Goal: Task Accomplishment & Management: Manage account settings

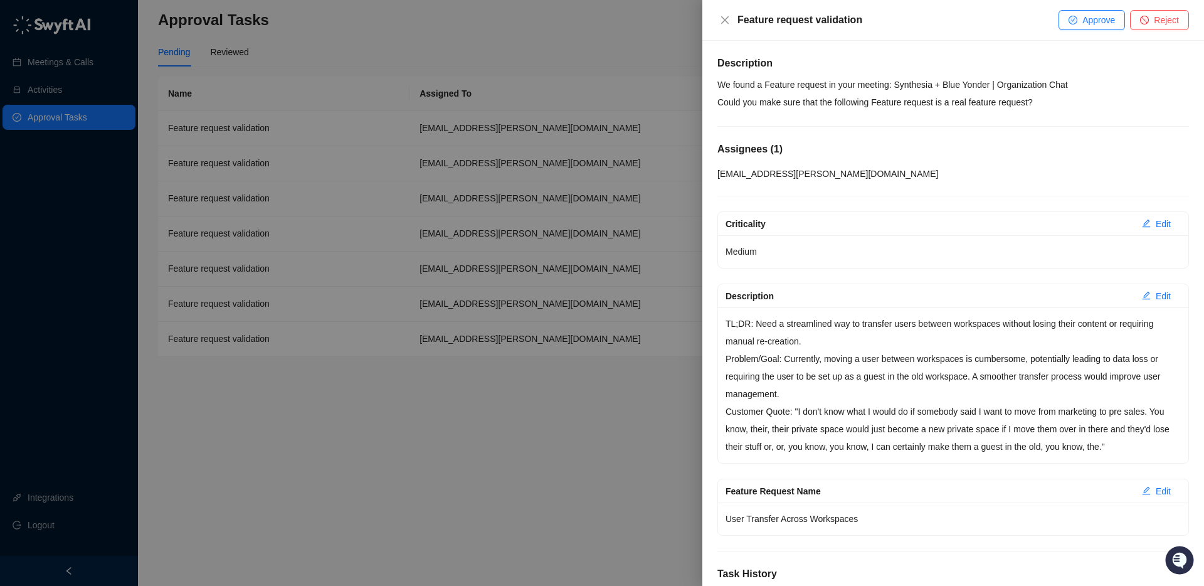
click at [886, 88] on p "We found a Feature request in your meeting: Synthesia + Blue Yonder | Organizat…" at bounding box center [954, 93] width 472 height 35
click at [977, 104] on p "We found a Feature request in your meeting: Synthesia + Blue Yonder | Organizat…" at bounding box center [954, 93] width 472 height 35
click at [923, 97] on p "We found a Feature request in your meeting: Synthesia + Blue Yonder | Organizat…" at bounding box center [954, 93] width 472 height 35
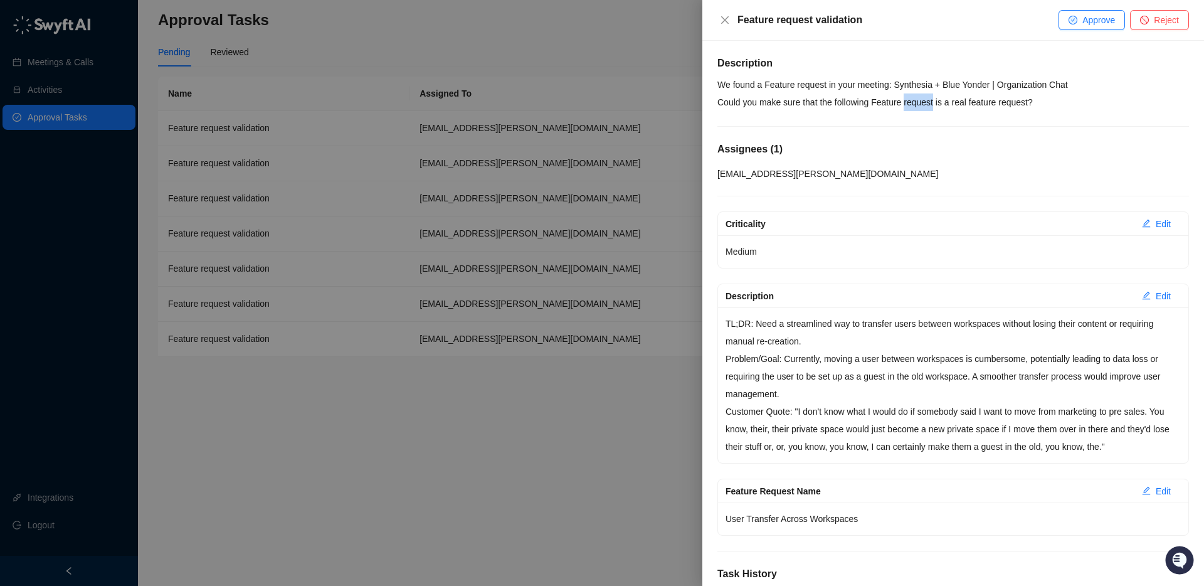
click at [923, 97] on p "We found a Feature request in your meeting: Synthesia + Blue Yonder | Organizat…" at bounding box center [954, 93] width 472 height 35
click at [944, 97] on p "We found a Feature request in your meeting: Synthesia + Blue Yonder | Organizat…" at bounding box center [954, 93] width 472 height 35
click at [1056, 98] on p "We found a Feature request in your meeting: Synthesia + Blue Yonder | Organizat…" at bounding box center [954, 93] width 472 height 35
click at [1055, 98] on p "We found a Feature request in your meeting: Synthesia + Blue Yonder | Organizat…" at bounding box center [954, 93] width 472 height 35
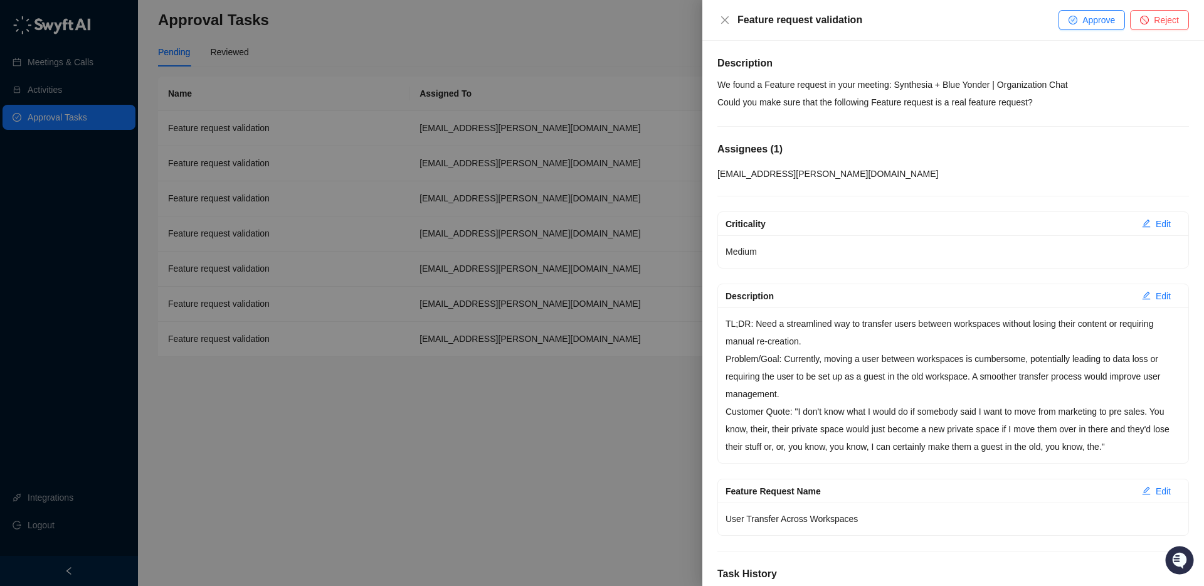
click at [1048, 96] on p "We found a Feature request in your meeting: Synthesia + Blue Yonder | Organizat…" at bounding box center [954, 93] width 472 height 35
click at [1046, 98] on p "We found a Feature request in your meeting: Synthesia + Blue Yonder | Organizat…" at bounding box center [954, 93] width 472 height 35
click at [1048, 98] on p "We found a Feature request in your meeting: Synthesia + Blue Yonder | Organizat…" at bounding box center [954, 93] width 472 height 35
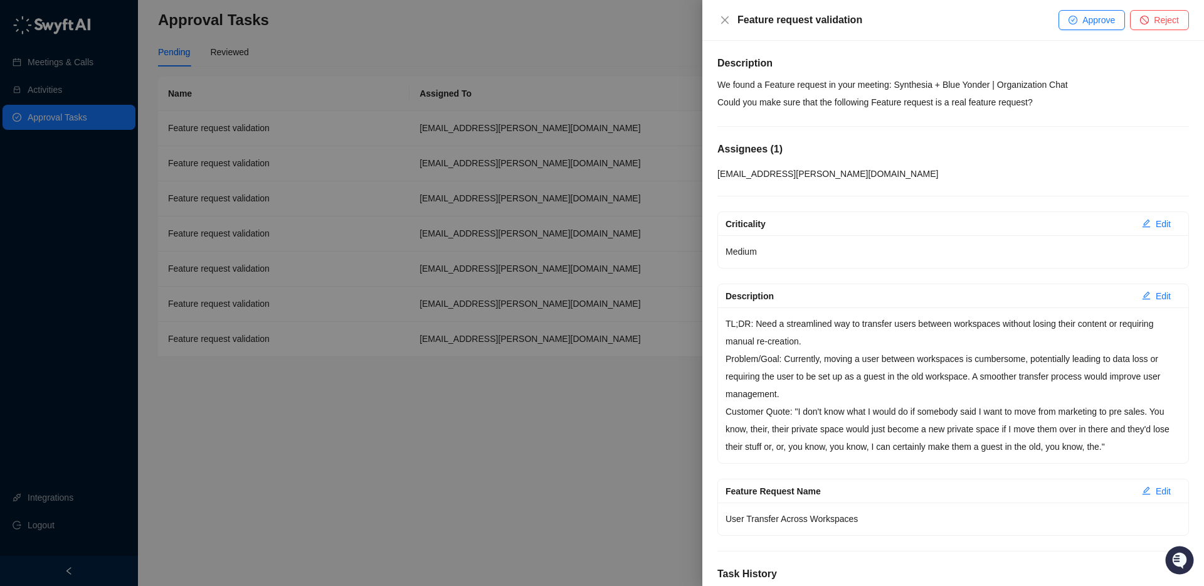
click at [1049, 98] on p "We found a Feature request in your meeting: Synthesia + Blue Yonder | Organizat…" at bounding box center [954, 93] width 472 height 35
click at [1047, 98] on p "We found a Feature request in your meeting: Synthesia + Blue Yonder | Organizat…" at bounding box center [954, 93] width 472 height 35
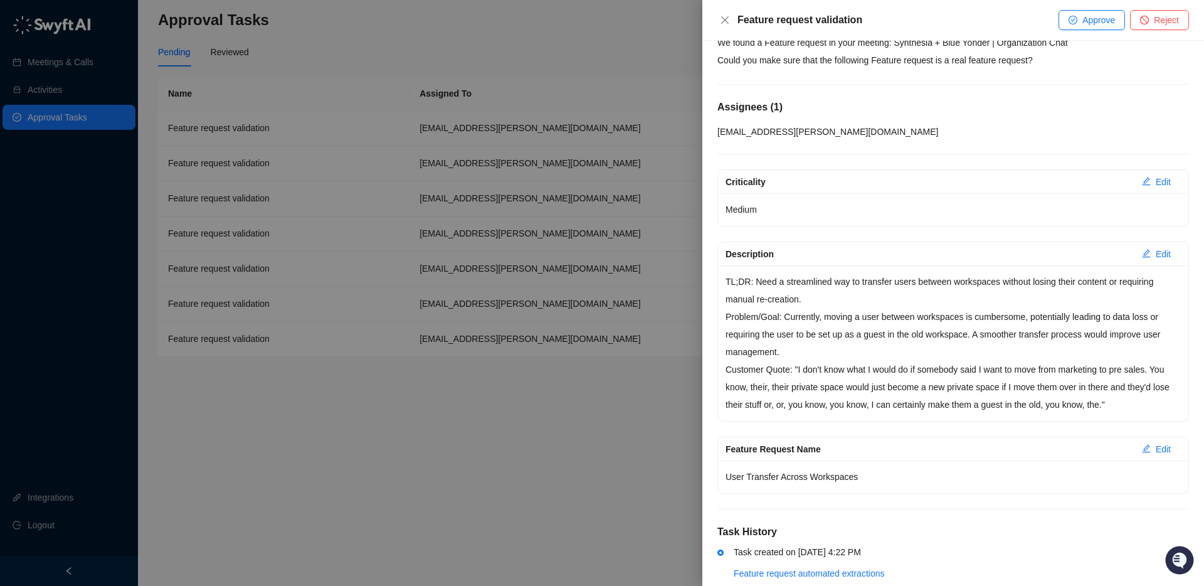
scroll to position [68, 0]
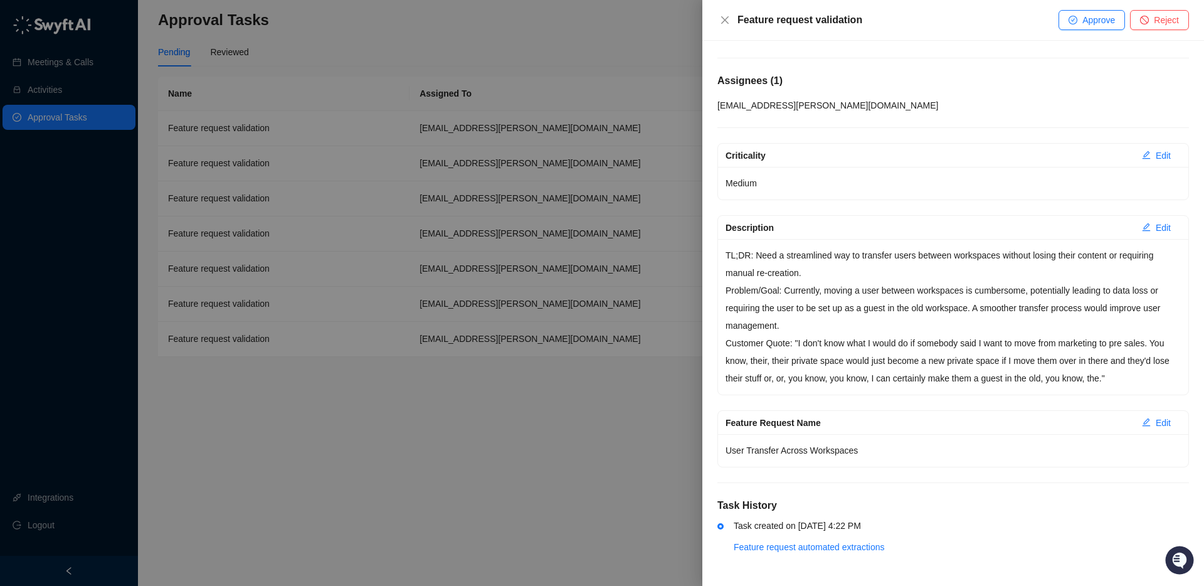
click at [861, 261] on p "TL;DR: Need a streamlined way to transfer users between workspaces without losi…" at bounding box center [953, 264] width 455 height 35
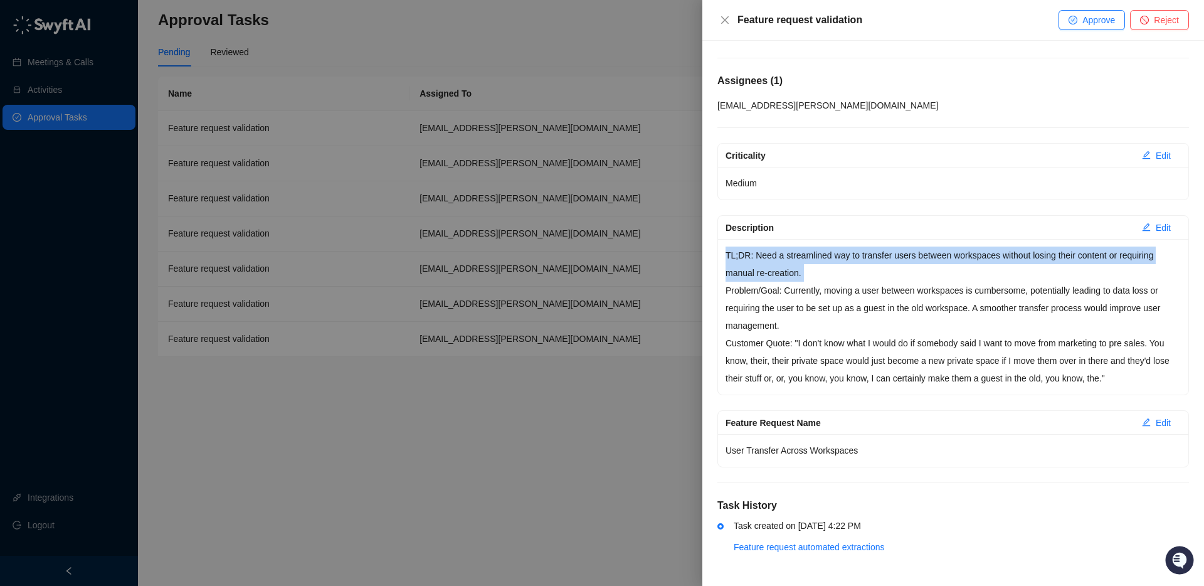
click at [861, 261] on p "TL;DR: Need a streamlined way to transfer users between workspaces without losi…" at bounding box center [953, 264] width 455 height 35
click at [925, 261] on p "TL;DR: Need a streamlined way to transfer users between workspaces without losi…" at bounding box center [953, 264] width 455 height 35
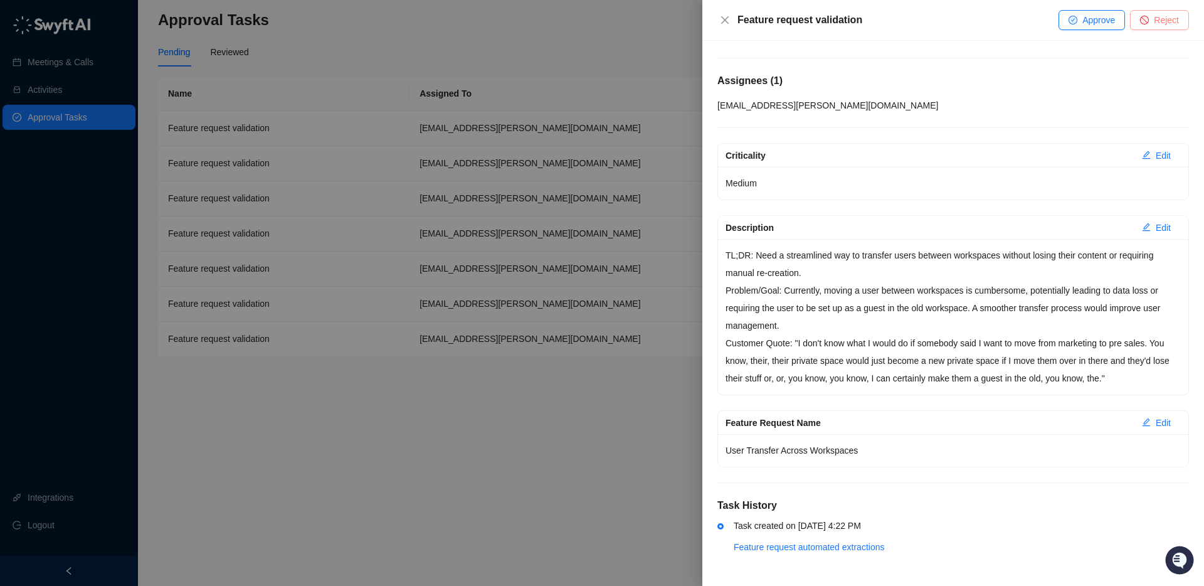
click at [1157, 16] on span "Reject" at bounding box center [1166, 20] width 25 height 14
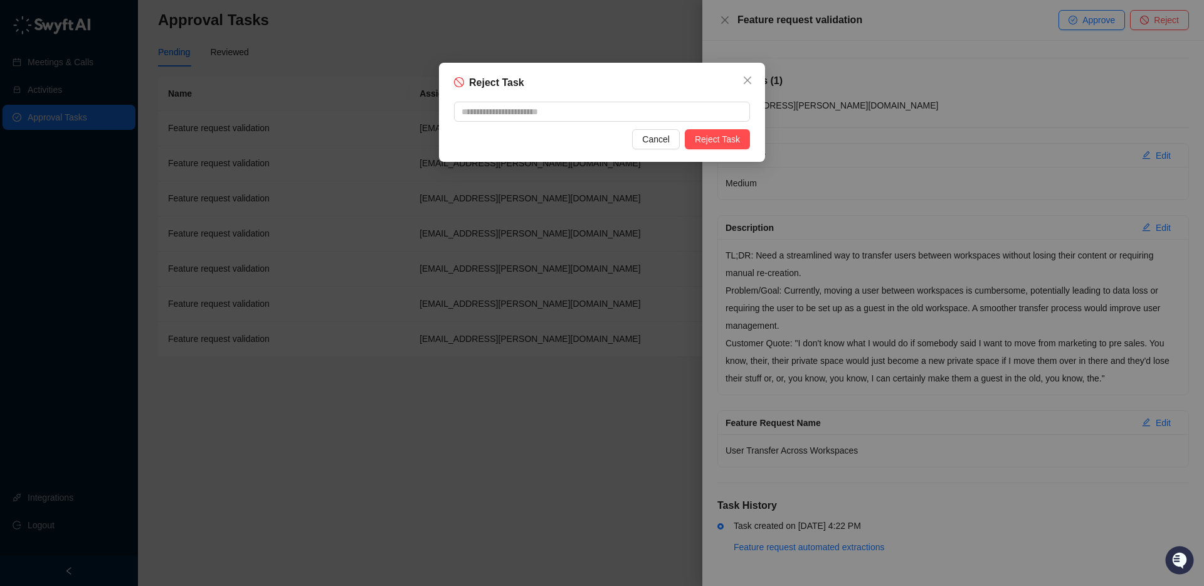
click at [716, 127] on div "Reject Task Cancel Reject Task" at bounding box center [602, 112] width 326 height 99
click at [715, 136] on span "Reject Task" at bounding box center [717, 139] width 45 height 14
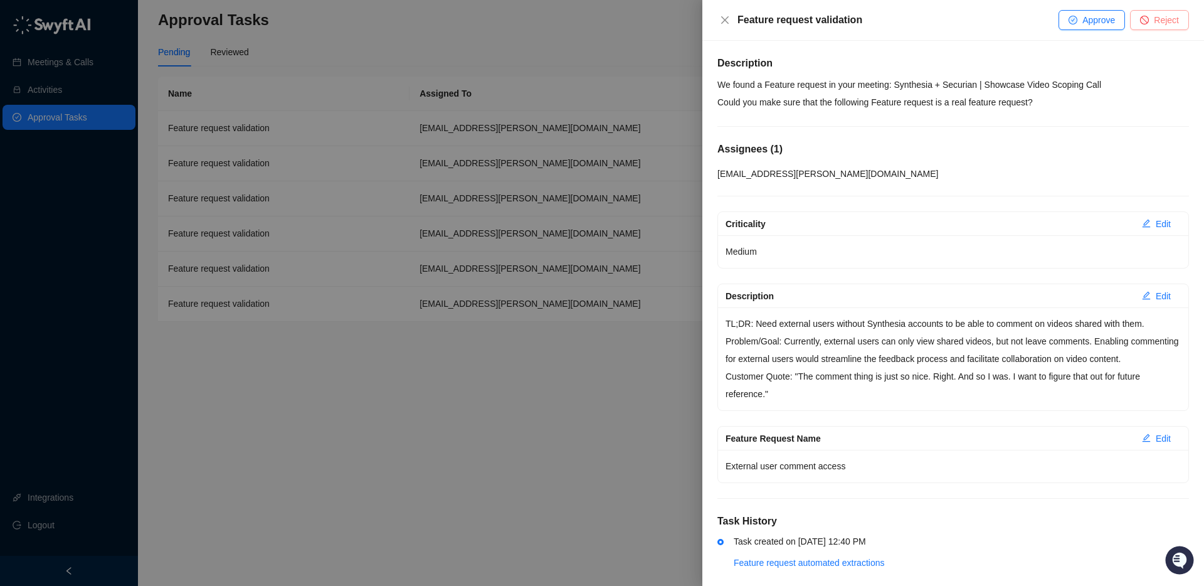
click at [1164, 24] on span "Reject" at bounding box center [1166, 20] width 25 height 14
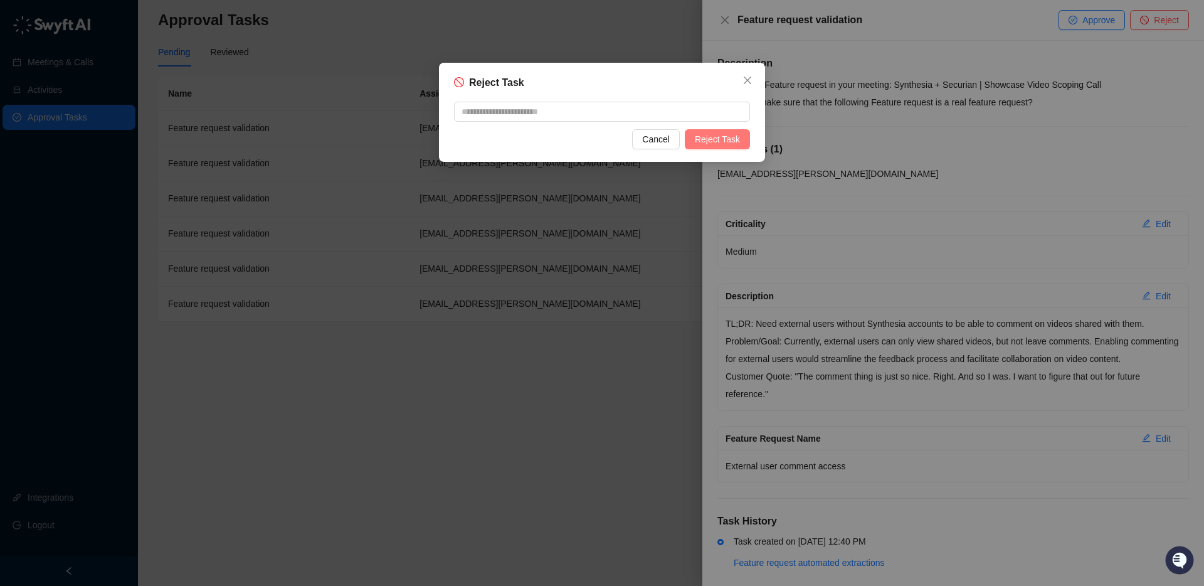
click at [721, 136] on span "Reject Task" at bounding box center [717, 139] width 45 height 14
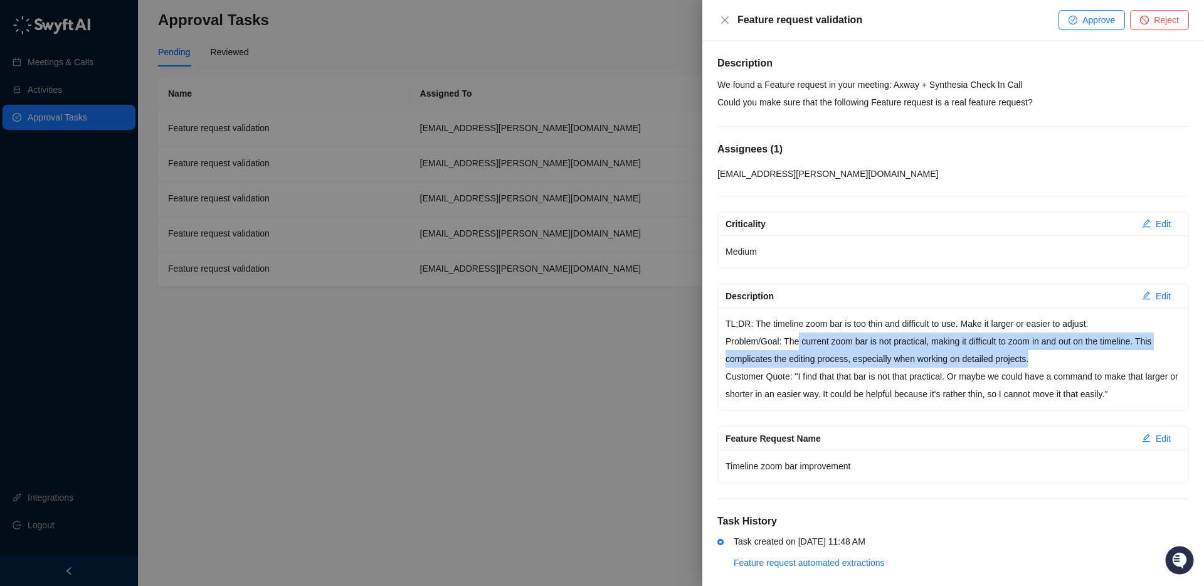
drag, startPoint x: 801, startPoint y: 339, endPoint x: 1088, endPoint y: 355, distance: 287.2
click at [1088, 356] on p "Problem/Goal: The current zoom bar is not practical, making it difficult to zoo…" at bounding box center [953, 349] width 455 height 35
click at [916, 366] on p "Problem/Goal: The current zoom bar is not practical, making it difficult to zoo…" at bounding box center [953, 349] width 455 height 35
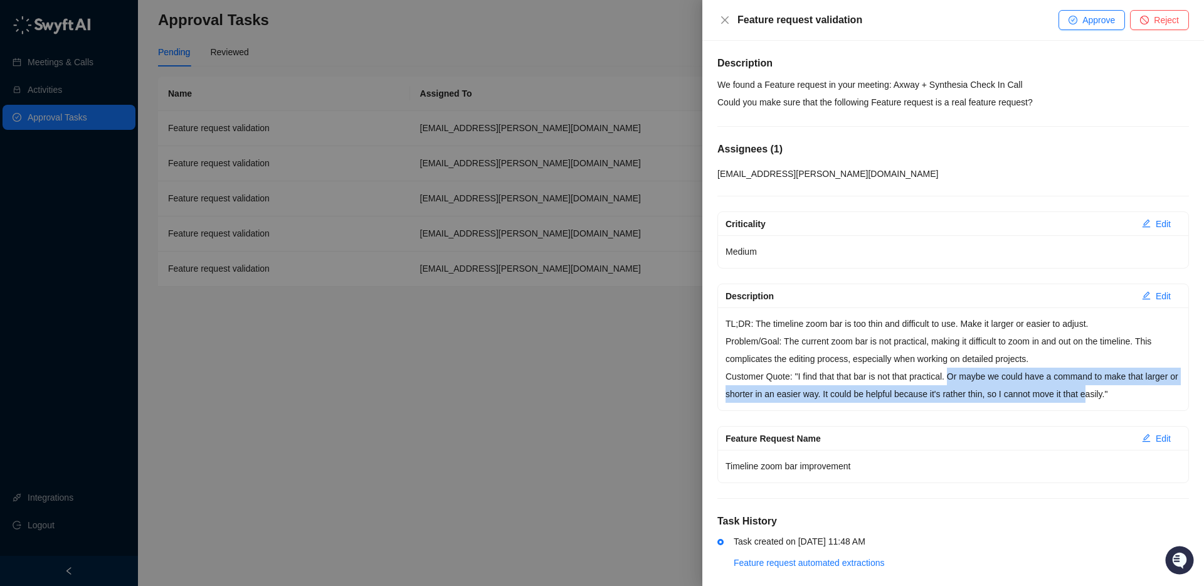
drag, startPoint x: 959, startPoint y: 375, endPoint x: 1139, endPoint y: 399, distance: 182.3
click at [1140, 400] on p "Customer Quote: "I find that that bar is not that practical. Or maybe we could …" at bounding box center [953, 385] width 455 height 35
click at [1139, 399] on p "Customer Quote: "I find that that bar is not that practical. Or maybe we could …" at bounding box center [953, 385] width 455 height 35
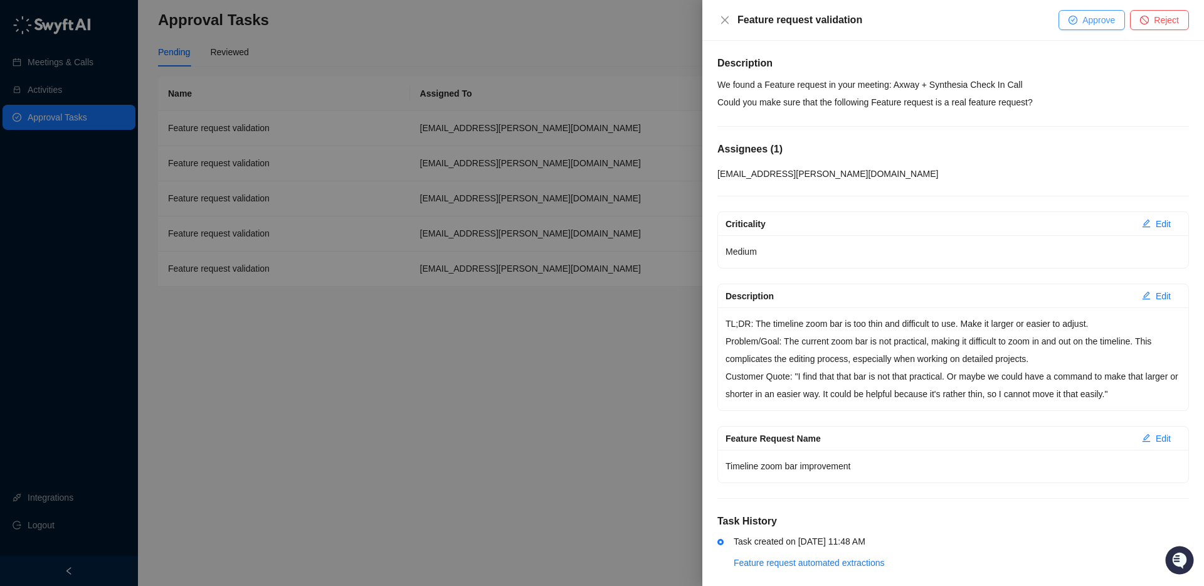
click at [1098, 18] on span "Approve" at bounding box center [1099, 20] width 33 height 14
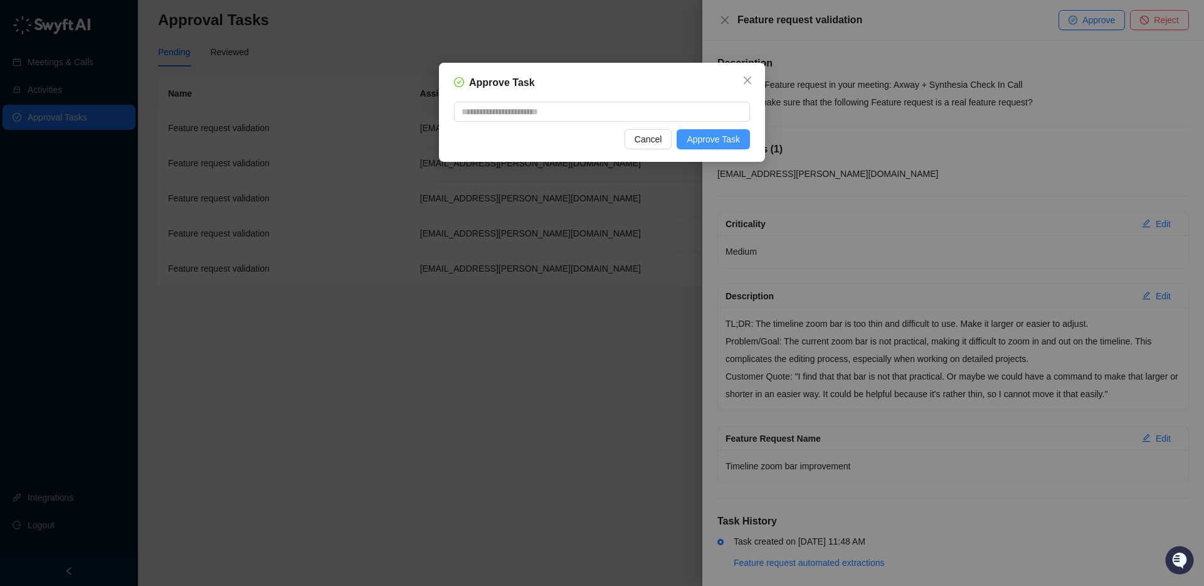
click at [746, 144] on button "Approve Task" at bounding box center [713, 139] width 73 height 20
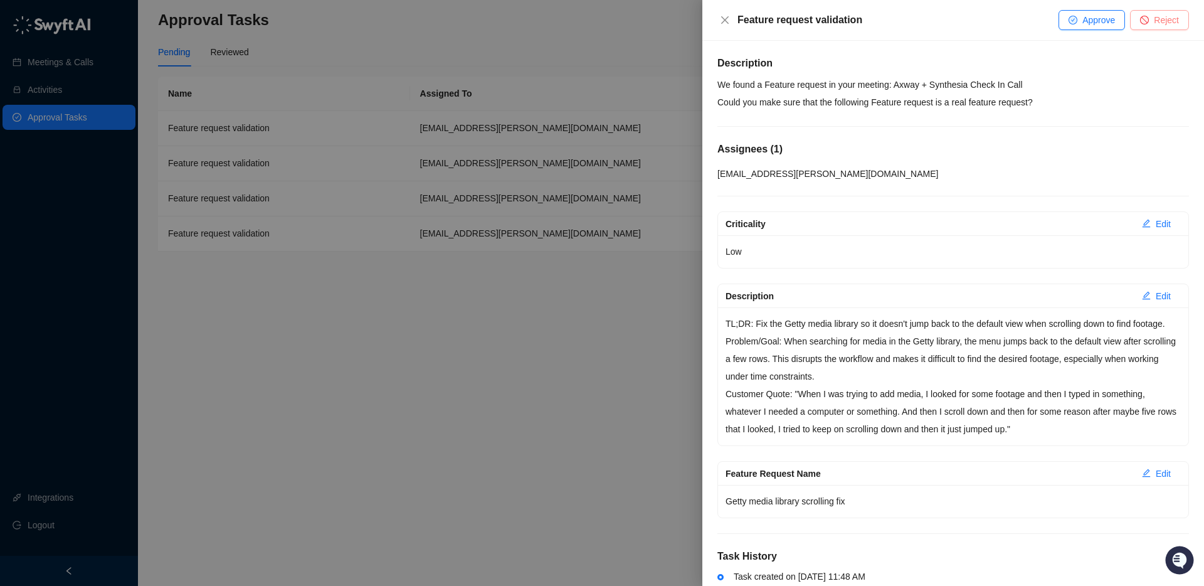
click at [1154, 22] on span "Reject" at bounding box center [1166, 20] width 25 height 14
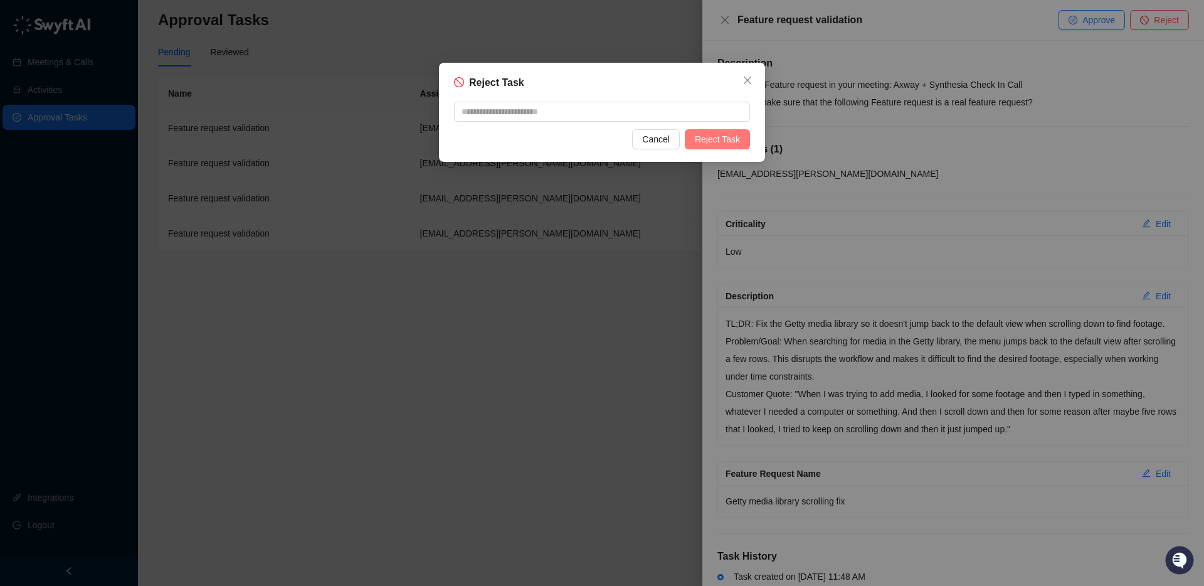
click at [715, 138] on span "Reject Task" at bounding box center [717, 139] width 45 height 14
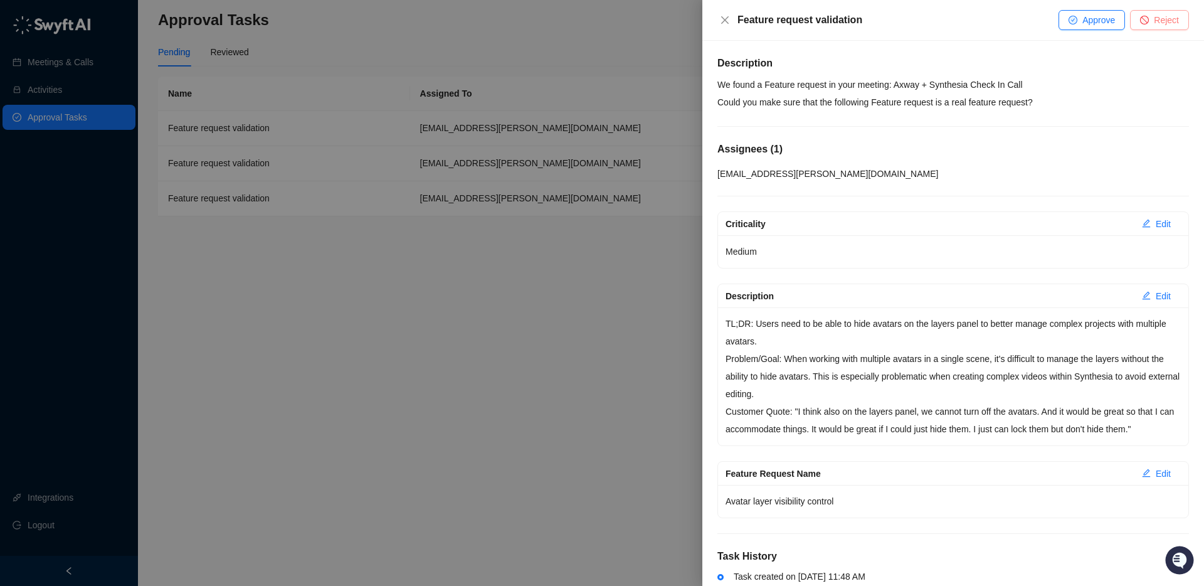
click at [1158, 14] on span "Reject" at bounding box center [1166, 20] width 25 height 14
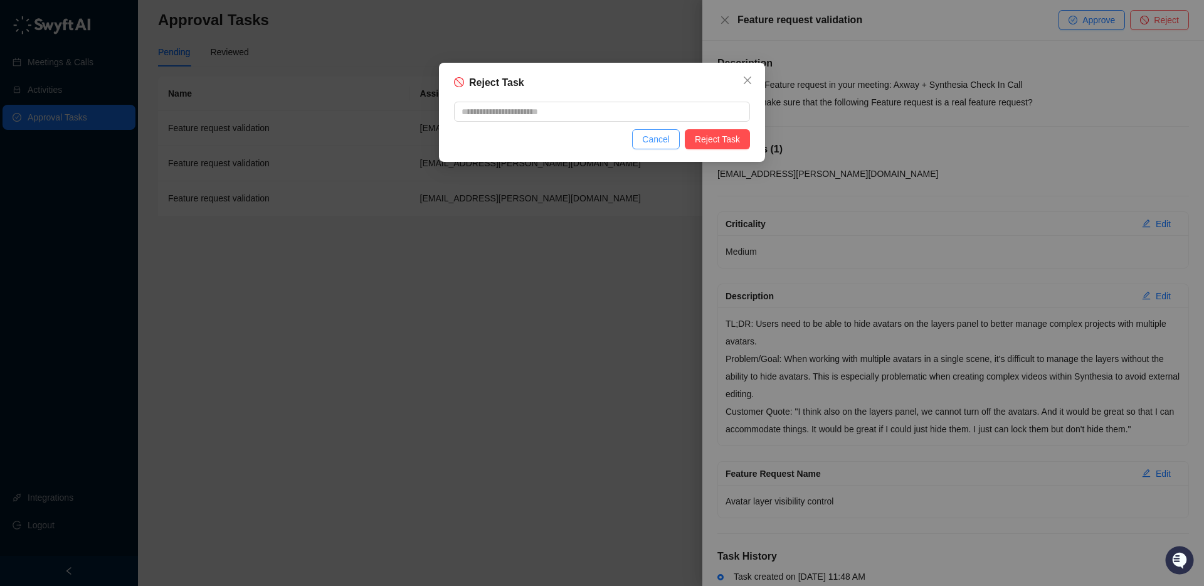
click at [676, 142] on button "Cancel" at bounding box center [656, 139] width 48 height 20
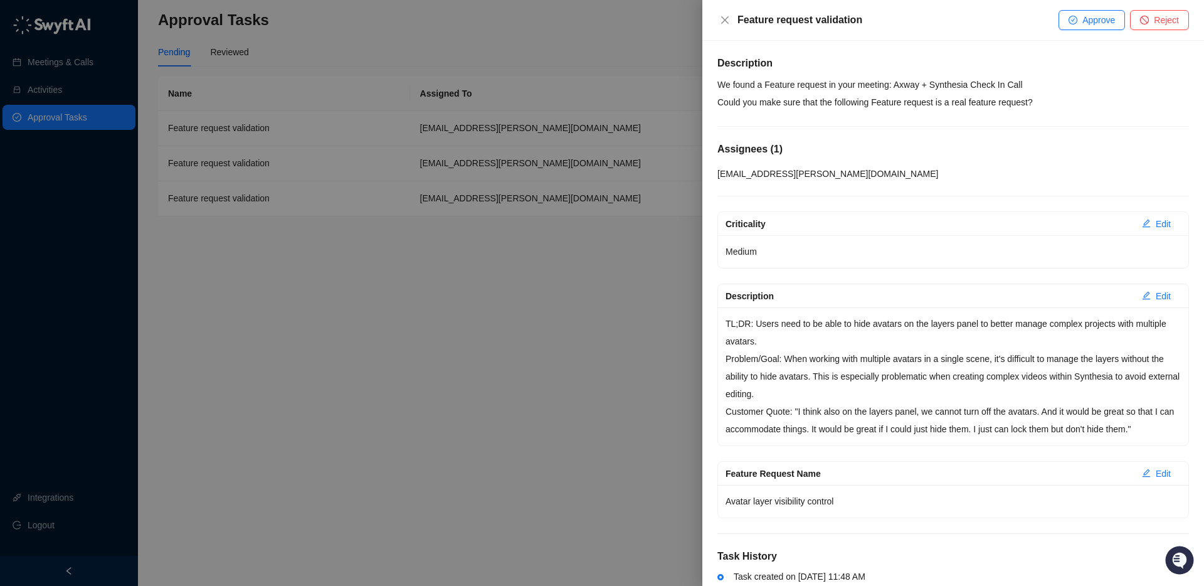
click at [1160, 16] on span "Reject" at bounding box center [1166, 20] width 25 height 14
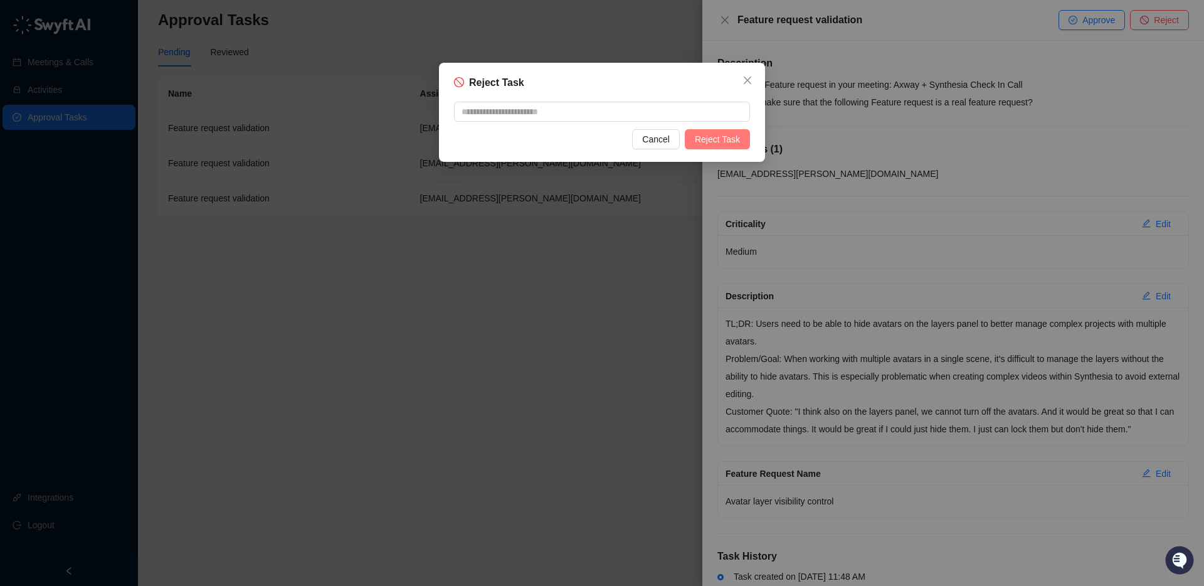
click at [722, 134] on span "Reject Task" at bounding box center [717, 139] width 45 height 14
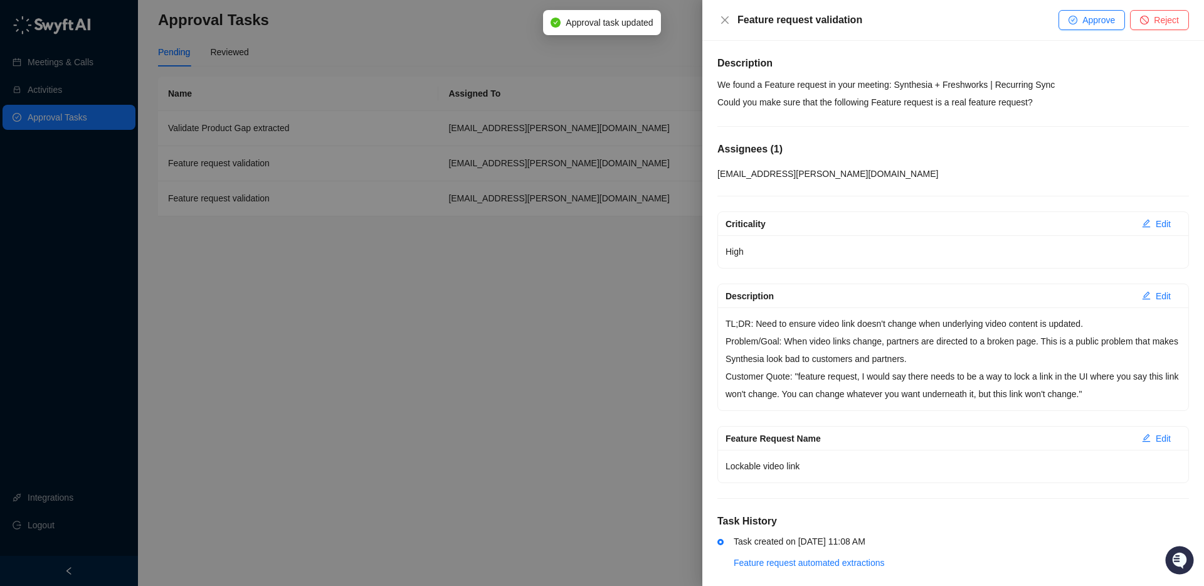
click at [939, 84] on p "We found a Feature request in your meeting: Synthesia + Freshworks | Recurring …" at bounding box center [954, 93] width 472 height 35
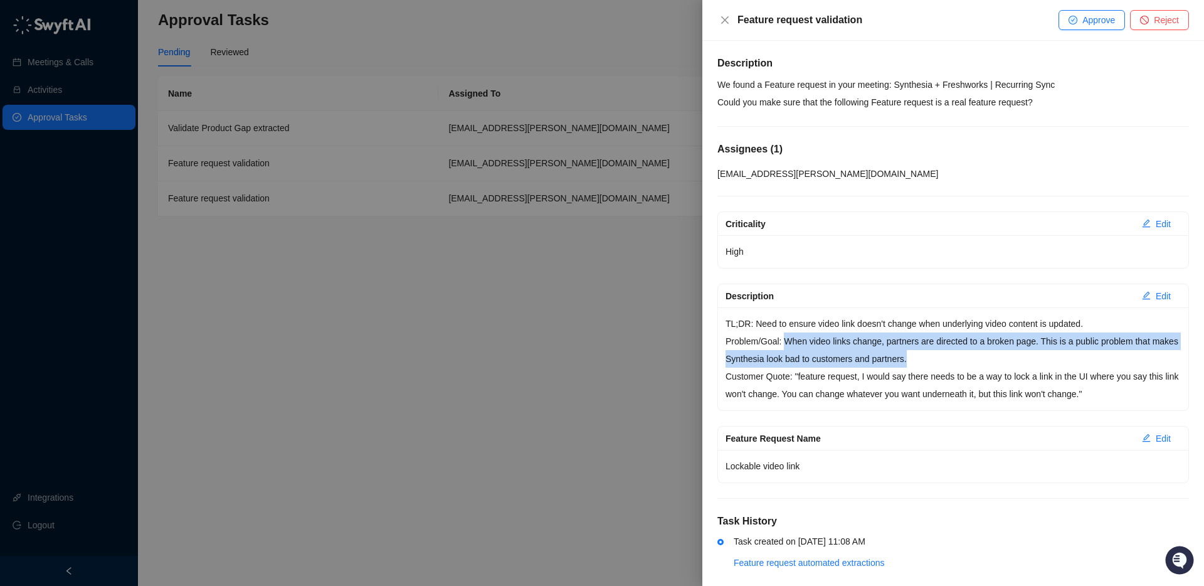
drag, startPoint x: 787, startPoint y: 343, endPoint x: 925, endPoint y: 351, distance: 137.7
click at [956, 360] on p "Problem/Goal: When video links change, partners are directed to a broken page. …" at bounding box center [953, 349] width 455 height 35
click at [923, 351] on p "Problem/Goal: When video links change, partners are directed to a broken page. …" at bounding box center [953, 349] width 455 height 35
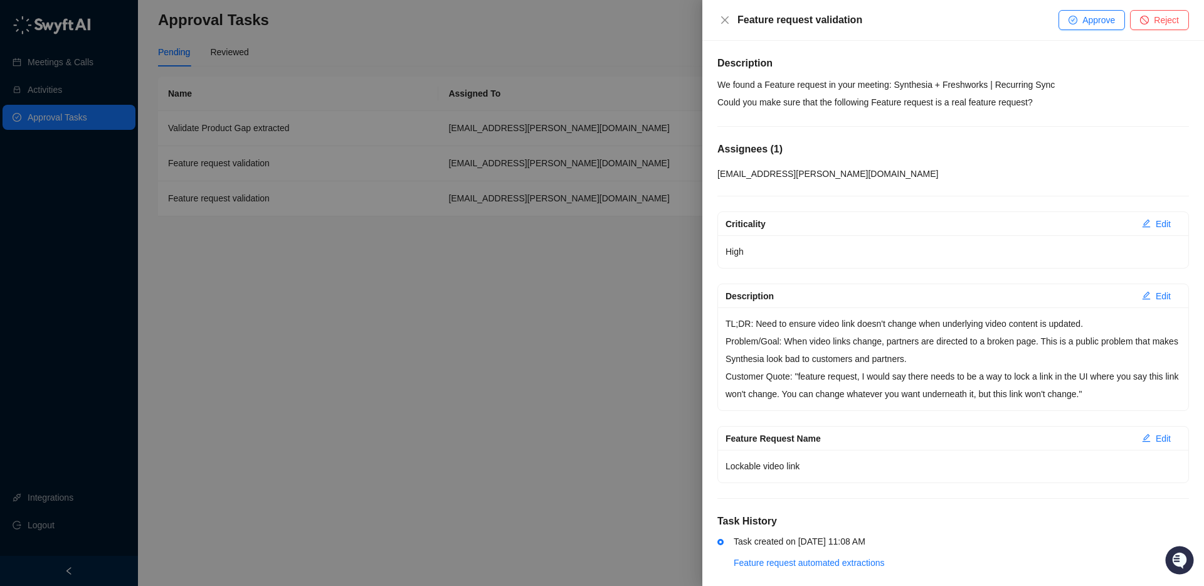
click at [786, 341] on p "Problem/Goal: When video links change, partners are directed to a broken page. …" at bounding box center [953, 349] width 455 height 35
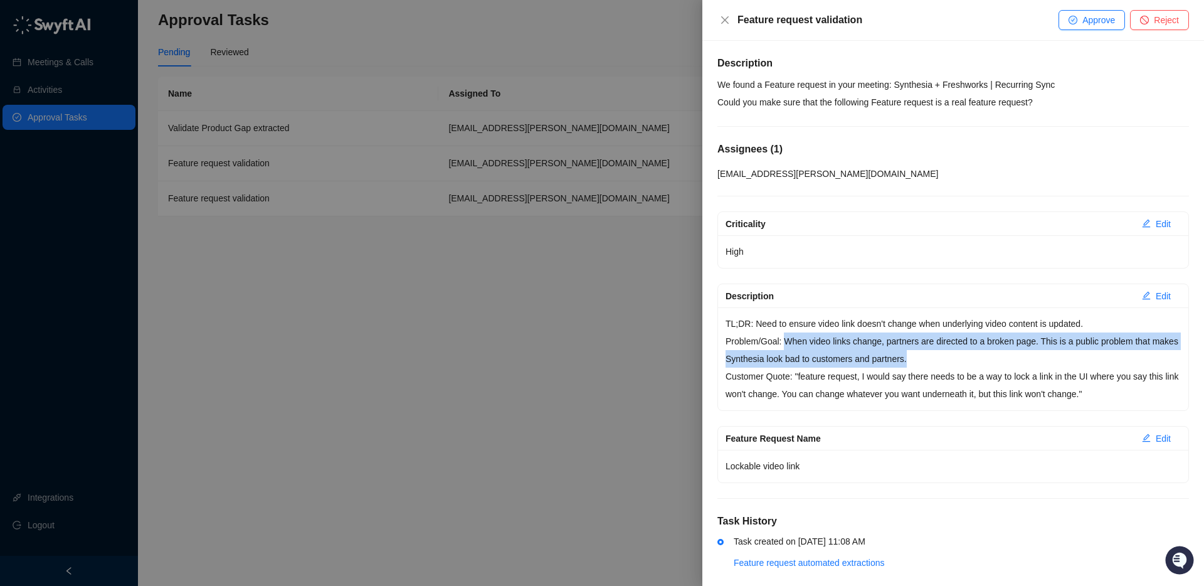
drag, startPoint x: 787, startPoint y: 341, endPoint x: 937, endPoint y: 364, distance: 151.6
click at [979, 366] on p "Problem/Goal: When video links change, partners are directed to a broken page. …" at bounding box center [953, 349] width 455 height 35
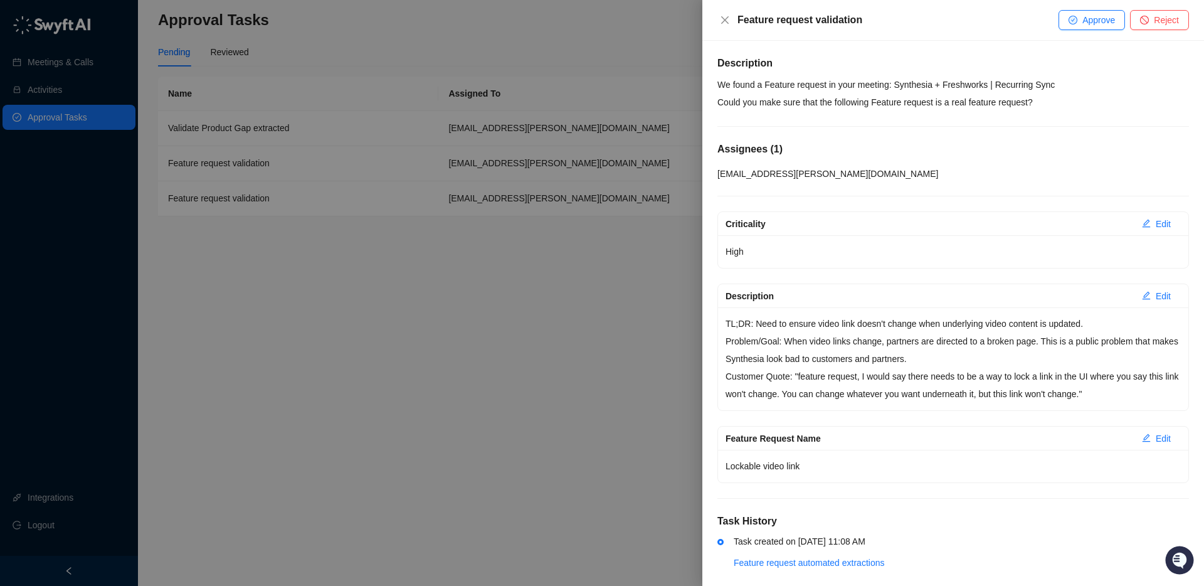
drag, startPoint x: 937, startPoint y: 364, endPoint x: 814, endPoint y: 371, distance: 123.2
click at [937, 364] on p "Problem/Goal: When video links change, partners are directed to a broken page. …" at bounding box center [953, 349] width 455 height 35
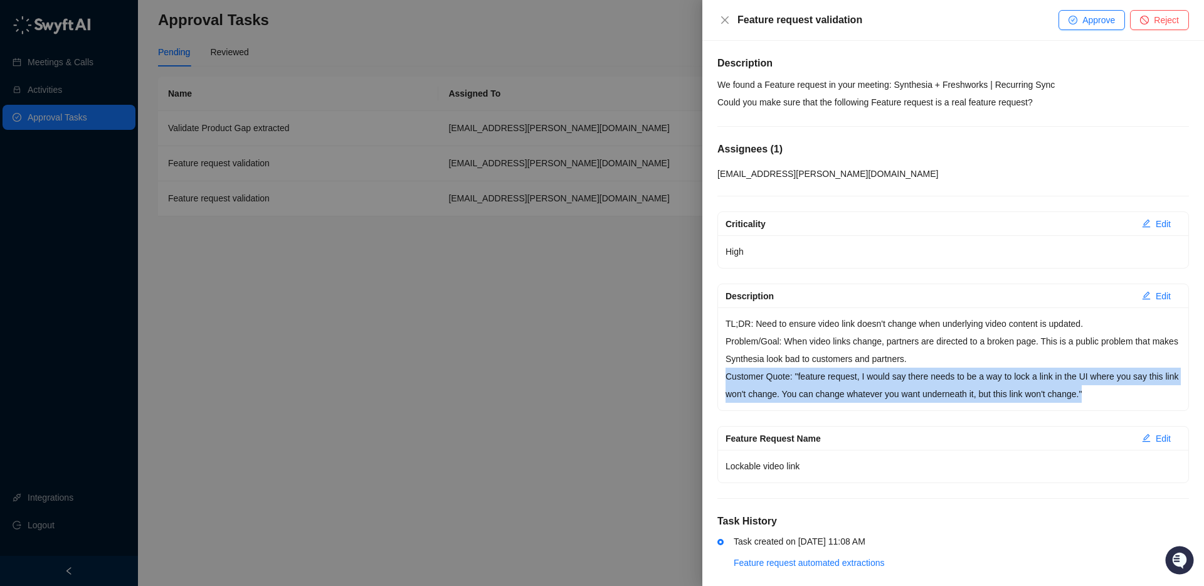
drag, startPoint x: 727, startPoint y: 376, endPoint x: 1119, endPoint y: 394, distance: 392.5
click at [1119, 394] on p "Customer Quote: "feature request, I would say there needs to be a way to lock a…" at bounding box center [953, 385] width 455 height 35
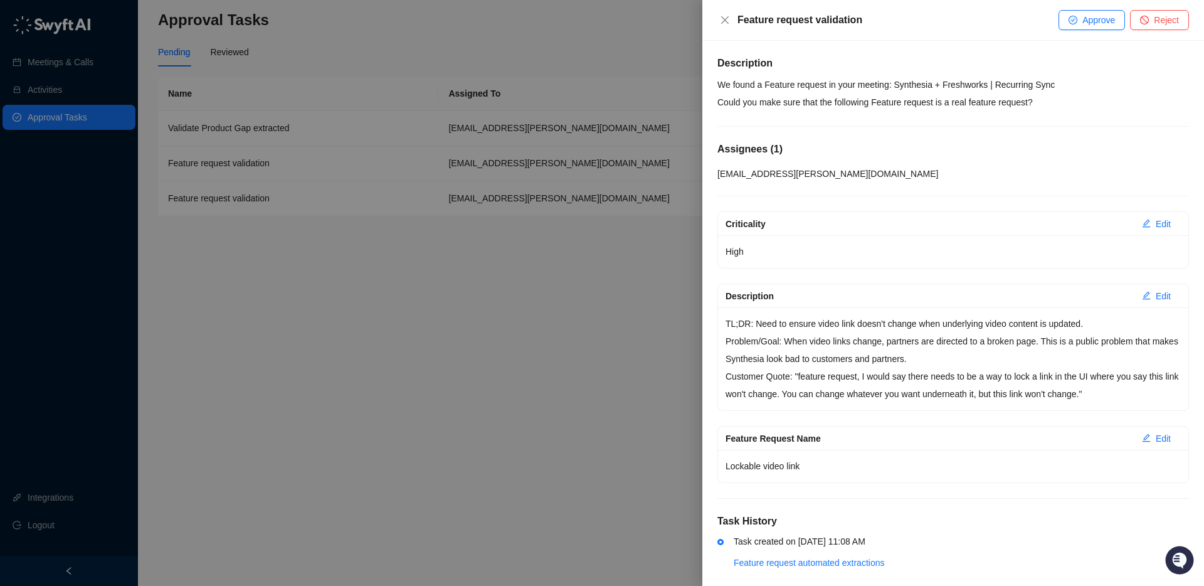
click at [868, 380] on p "Customer Quote: "feature request, I would say there needs to be a way to lock a…" at bounding box center [953, 385] width 455 height 35
drag, startPoint x: 782, startPoint y: 333, endPoint x: 1066, endPoint y: 339, distance: 284.9
click at [1083, 341] on p "Problem/Goal: When video links change, partners are directed to a broken page. …" at bounding box center [953, 349] width 455 height 35
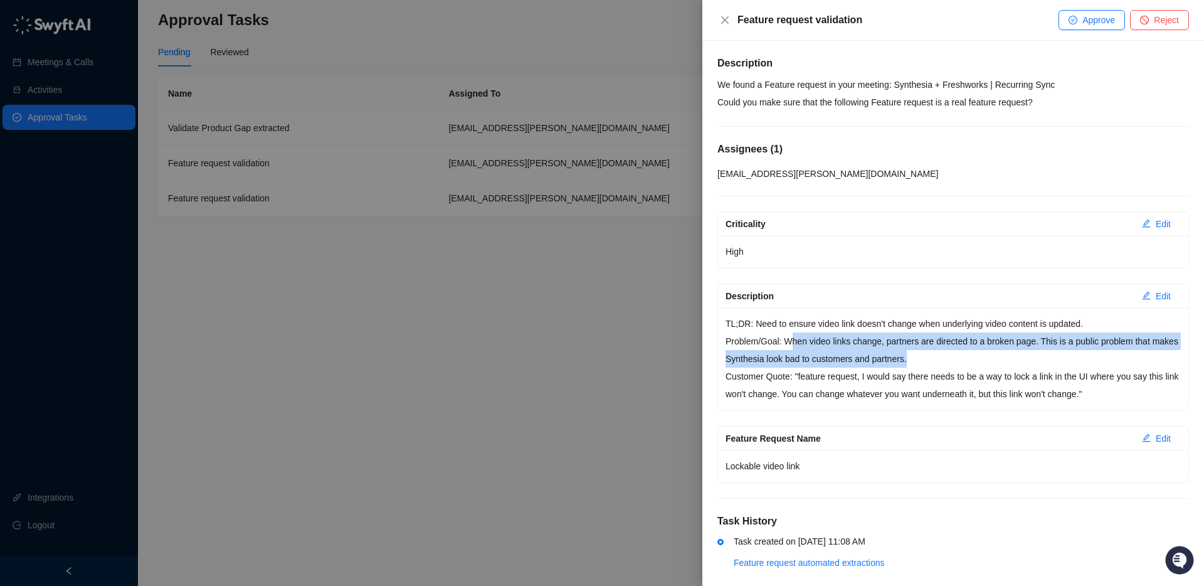
drag, startPoint x: 794, startPoint y: 344, endPoint x: 976, endPoint y: 364, distance: 182.4
click at [976, 364] on p "Problem/Goal: When video links change, partners are directed to a broken page. …" at bounding box center [953, 349] width 455 height 35
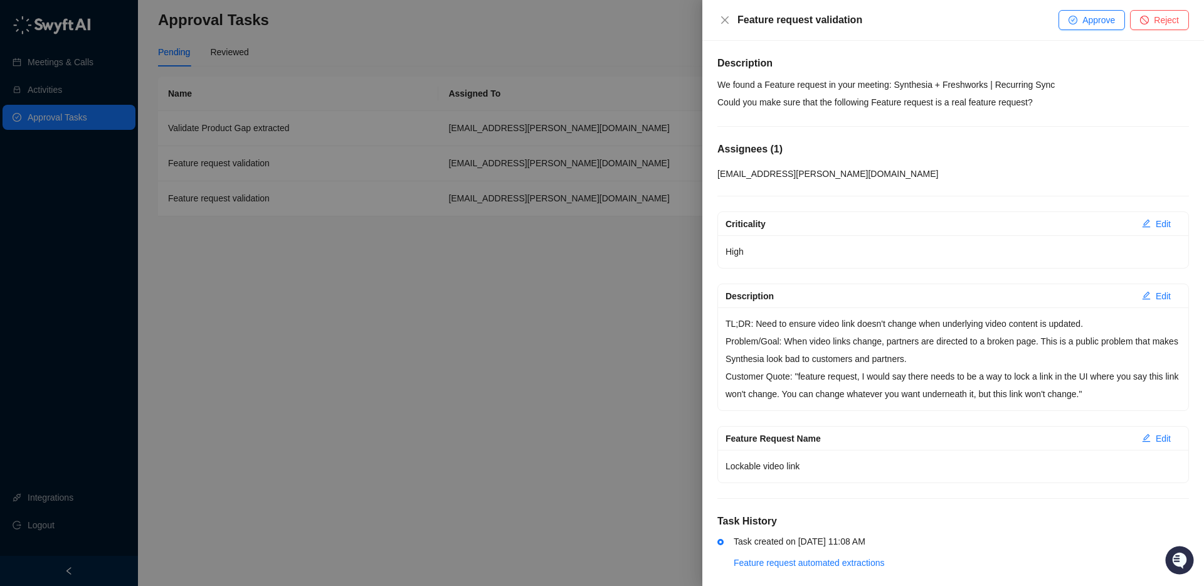
click at [927, 376] on p "Customer Quote: "feature request, I would say there needs to be a way to lock a…" at bounding box center [953, 385] width 455 height 35
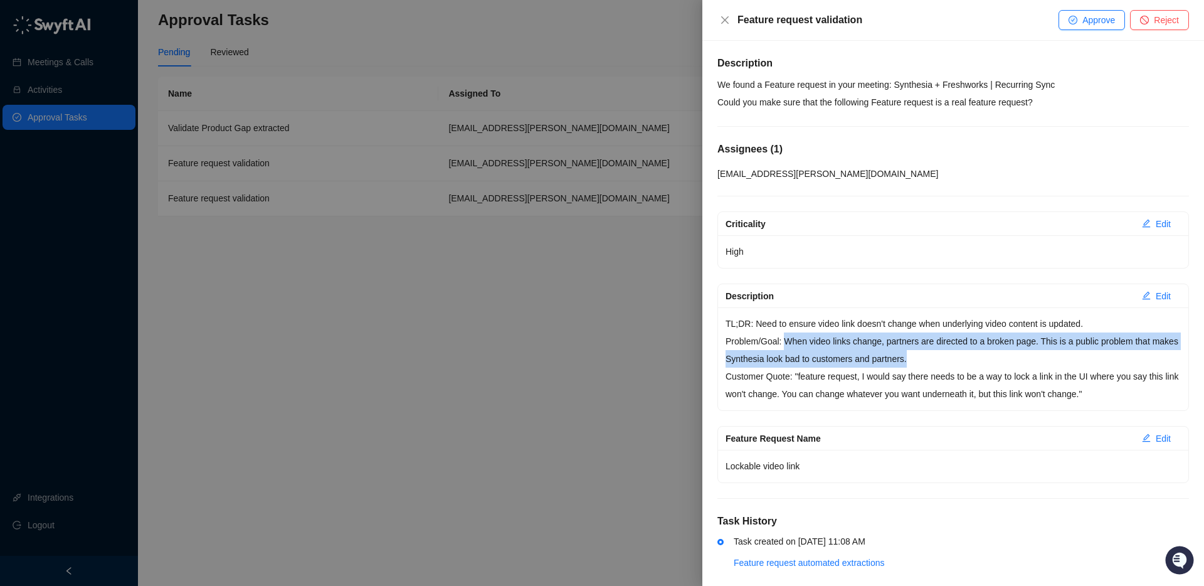
drag, startPoint x: 786, startPoint y: 342, endPoint x: 953, endPoint y: 353, distance: 167.3
click at [968, 360] on p "Problem/Goal: When video links change, partners are directed to a broken page. …" at bounding box center [953, 349] width 455 height 35
click at [1166, 295] on span "Edit" at bounding box center [1163, 296] width 15 height 14
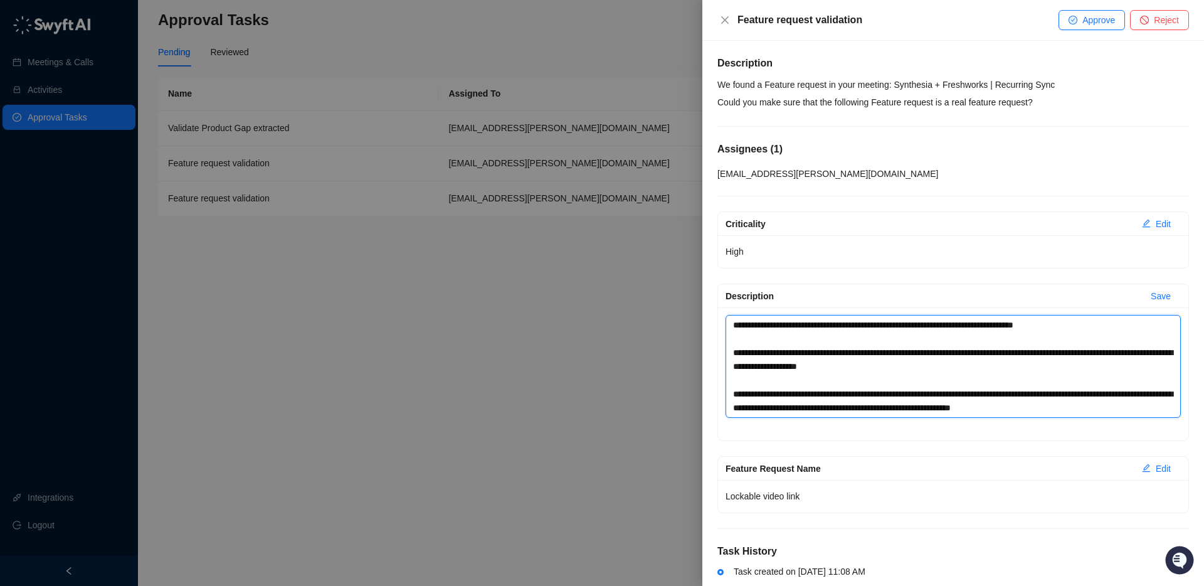
click at [809, 394] on textarea "**********" at bounding box center [953, 366] width 455 height 103
click at [922, 396] on textarea "**********" at bounding box center [953, 366] width 455 height 103
type textarea "**********"
click at [1169, 299] on span "Save" at bounding box center [1161, 296] width 20 height 14
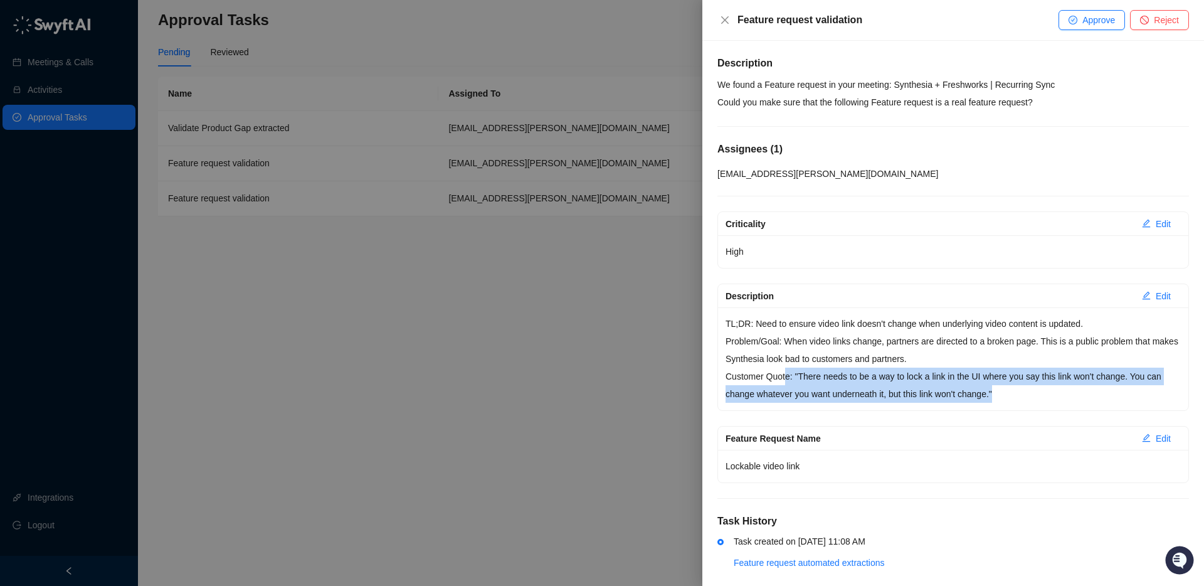
drag, startPoint x: 787, startPoint y: 376, endPoint x: 1080, endPoint y: 396, distance: 293.1
click at [1080, 396] on p "Customer Quote: "There needs to be a way to lock a link in the UI where you say…" at bounding box center [953, 385] width 455 height 35
click at [1028, 388] on p "Customer Quote: "There needs to be a way to lock a link in the UI where you say…" at bounding box center [953, 385] width 455 height 35
drag, startPoint x: 984, startPoint y: 378, endPoint x: 1021, endPoint y: 390, distance: 39.7
click at [1021, 390] on p "Customer Quote: "There needs to be a way to lock a link in the UI where you say…" at bounding box center [953, 385] width 455 height 35
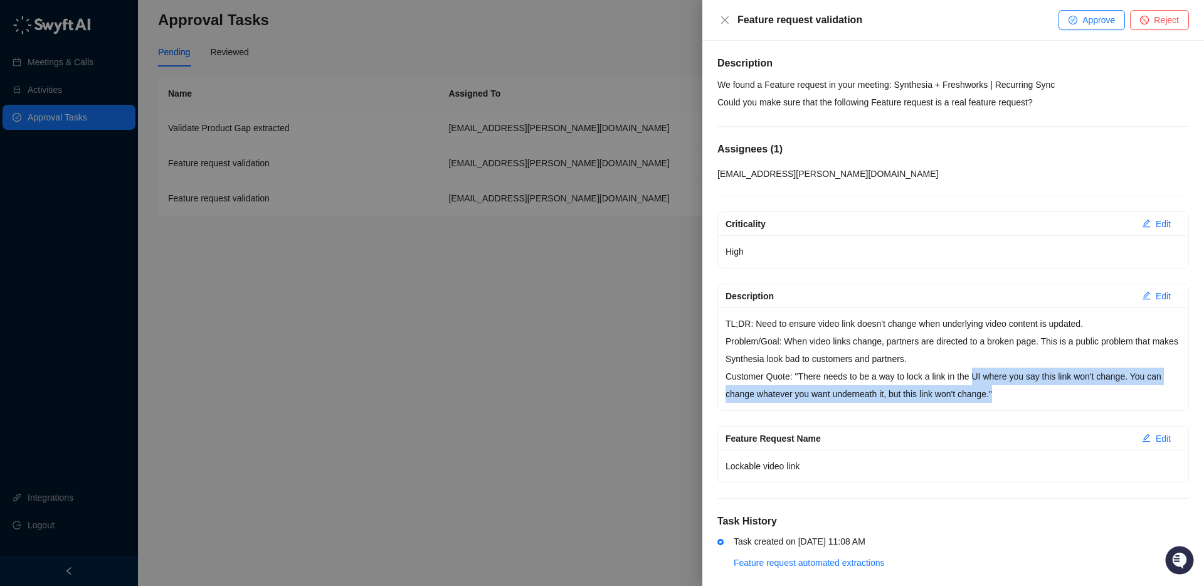
click at [1021, 390] on p "Customer Quote: "There needs to be a way to lock a link in the UI where you say…" at bounding box center [953, 385] width 455 height 35
drag, startPoint x: 733, startPoint y: 377, endPoint x: 1034, endPoint y: 394, distance: 301.6
click at [1034, 394] on p "Customer Quote: "There needs to be a way to lock a link in the UI where you say…" at bounding box center [953, 385] width 455 height 35
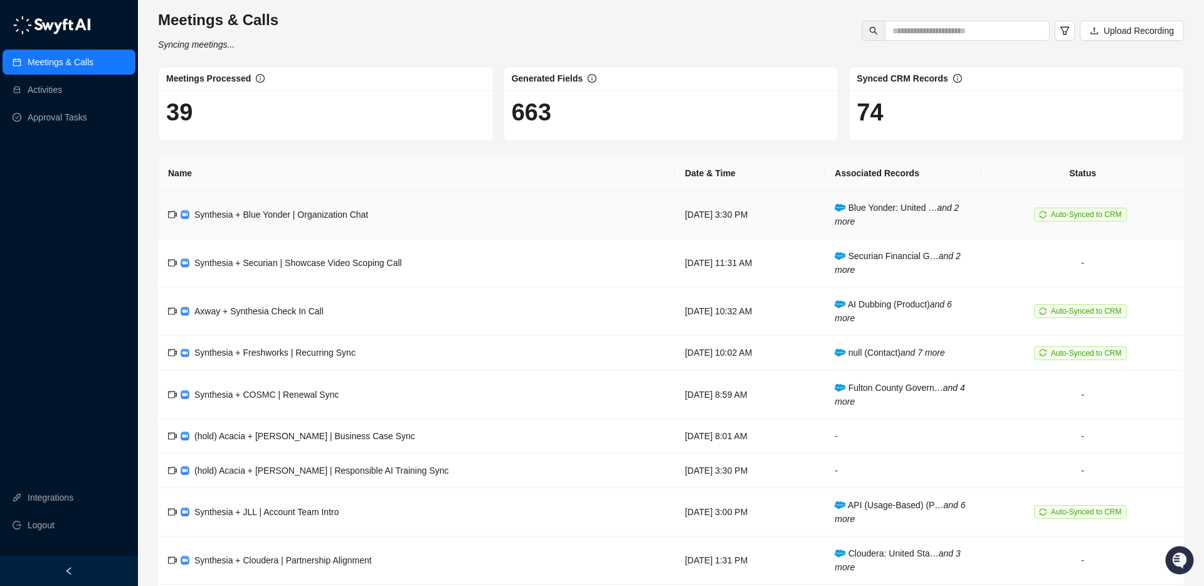
click at [274, 213] on span "Synthesia + Blue Yonder | Organization Chat" at bounding box center [281, 215] width 174 height 10
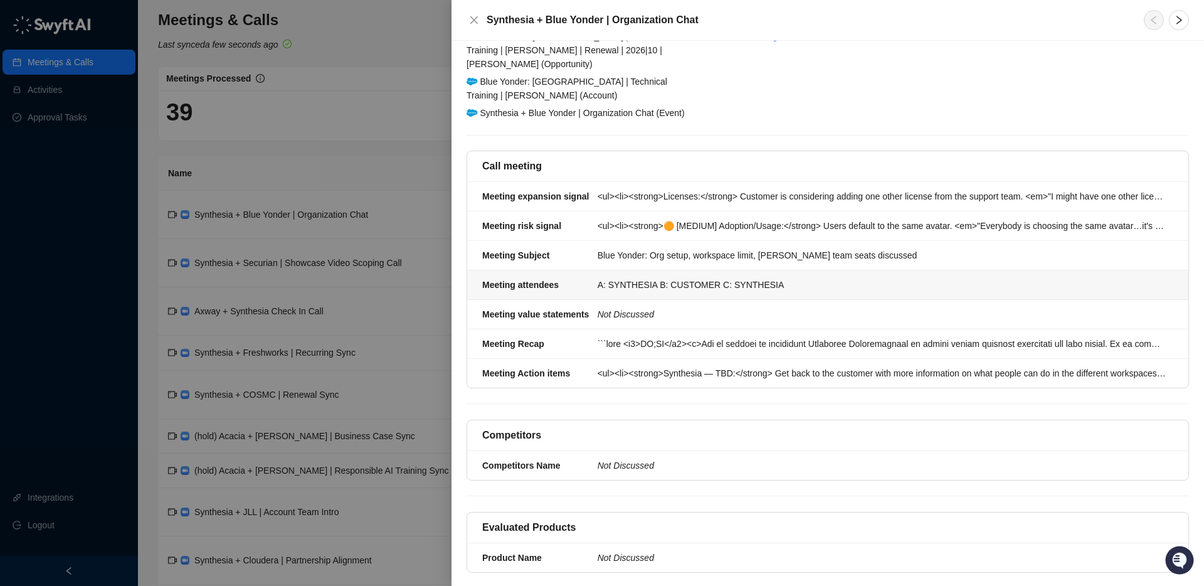
scroll to position [106, 0]
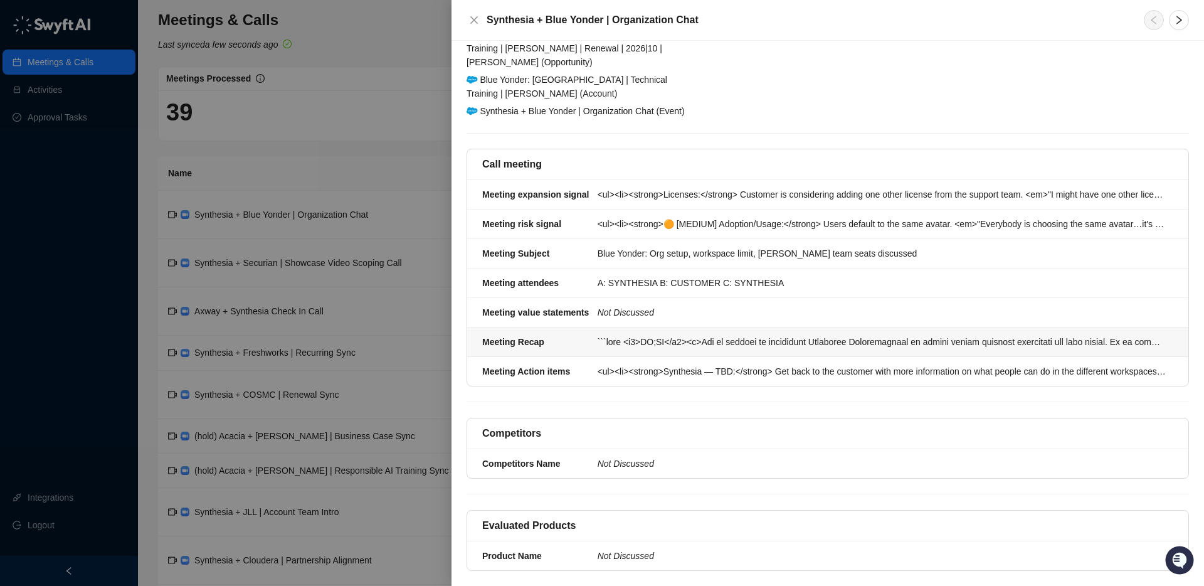
click at [609, 335] on div at bounding box center [882, 342] width 568 height 14
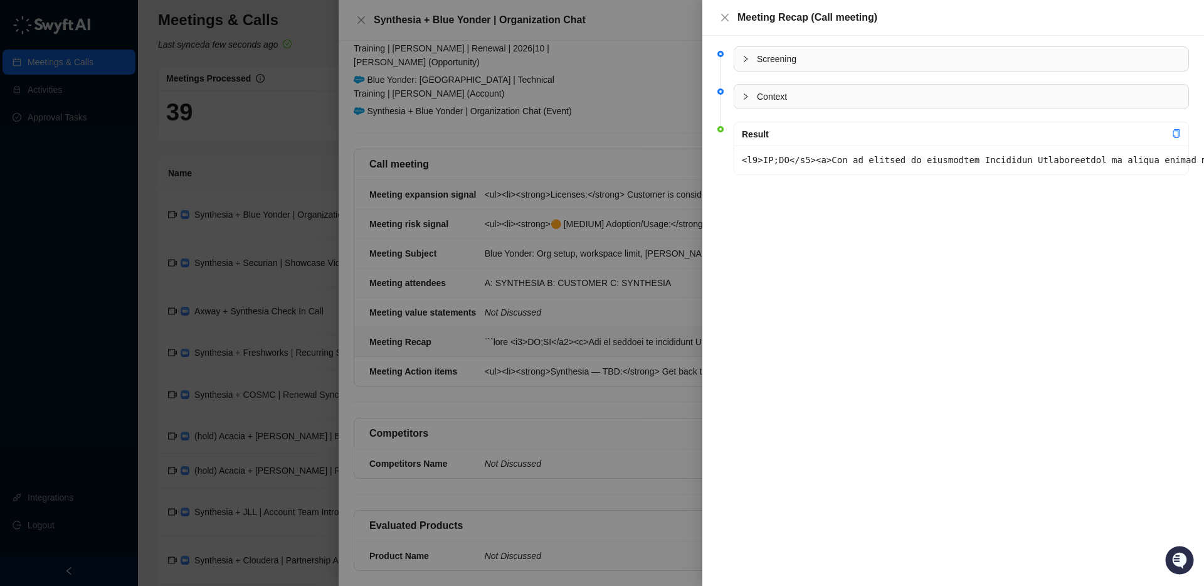
click at [515, 377] on div at bounding box center [602, 293] width 1204 height 586
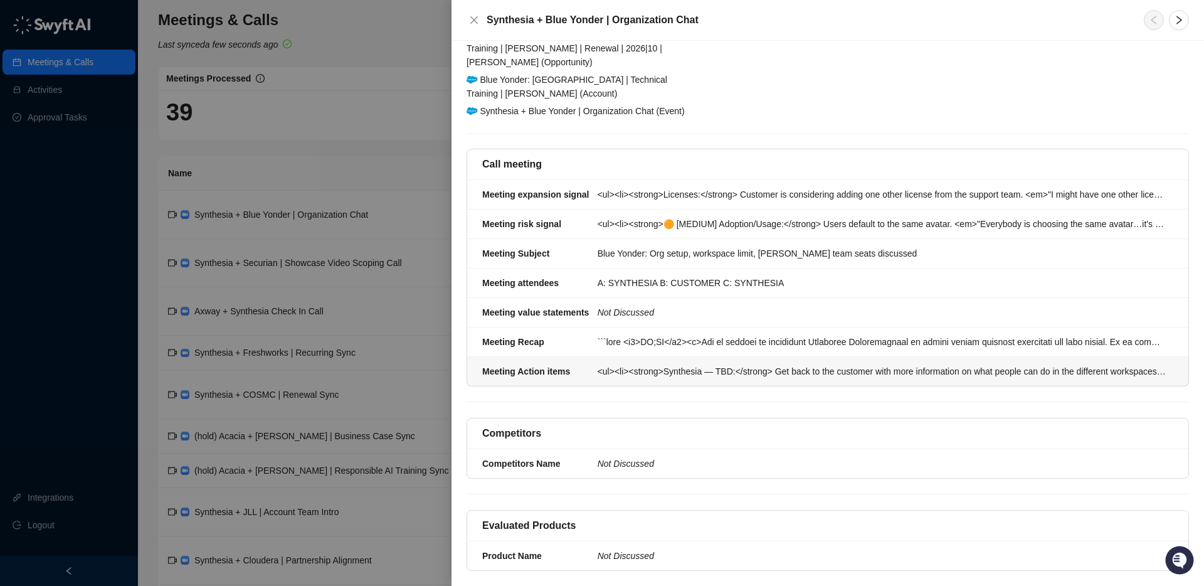
click at [602, 364] on div "<ul><li><strong>Synthesia — TBD:</strong> Get back to the customer with more in…" at bounding box center [882, 371] width 568 height 14
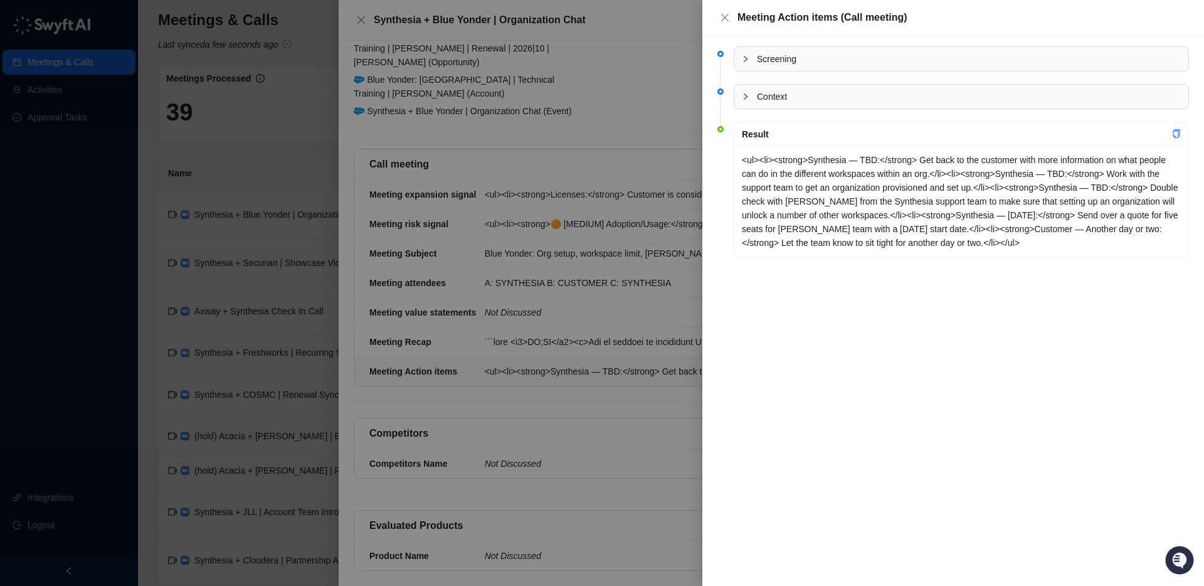
click at [577, 393] on div at bounding box center [602, 293] width 1204 height 586
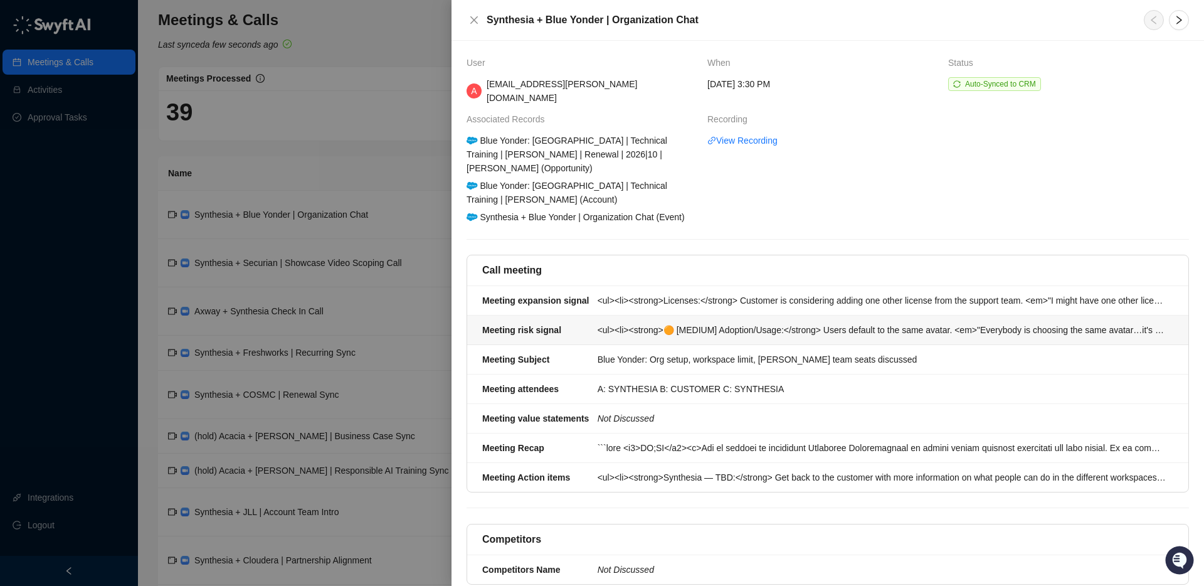
click at [622, 316] on li "Meeting risk signal <ul><li><strong>🟠 [MEDIUM] Adoption/Usage:</strong> Users d…" at bounding box center [827, 330] width 721 height 29
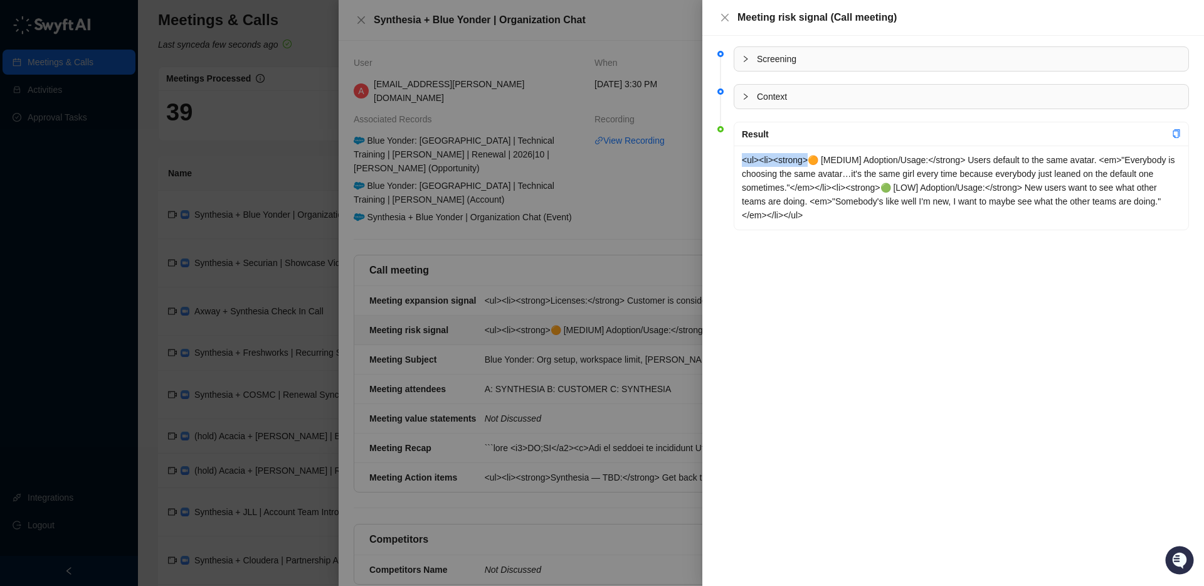
drag, startPoint x: 742, startPoint y: 162, endPoint x: 812, endPoint y: 162, distance: 69.6
click at [812, 162] on div "<ul><li><strong>🟠 [MEDIUM] Adoption/Usage:</strong> Users default to the same a…" at bounding box center [962, 188] width 454 height 84
copy div "<ul><li><strong>"
click at [964, 352] on div "Screening Context Result <ul><li><strong>🟠 [MEDIUM] Adoption/Usage:</strong> Us…" at bounding box center [954, 311] width 502 height 550
